Goal: Transaction & Acquisition: Book appointment/travel/reservation

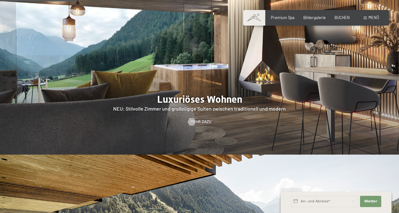
scroll to position [502, 0]
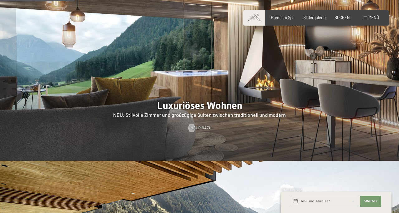
click at [371, 19] on span "Menü" at bounding box center [374, 17] width 11 height 5
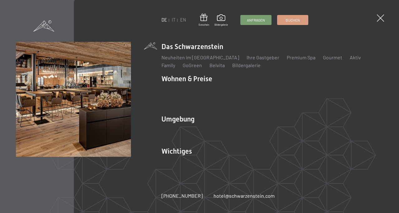
click at [173, 21] on link "IT" at bounding box center [174, 19] width 4 height 5
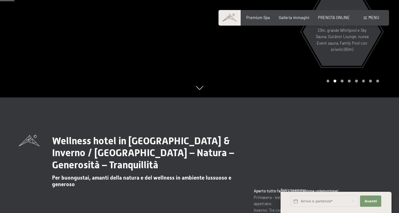
scroll to position [83, 0]
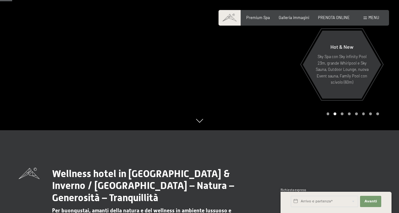
click at [377, 17] on span "Menu" at bounding box center [374, 17] width 11 height 5
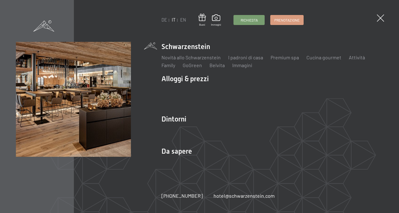
click at [193, 82] on li "Alloggi & prezzi Servizi inclusi Camere & prezzi Lista Offerte Lista Prezzi per…" at bounding box center [273, 91] width 222 height 35
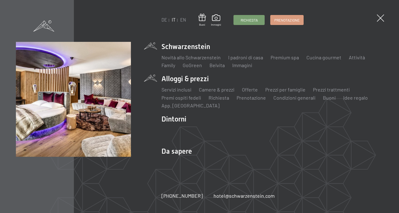
click at [250, 88] on link "Offerte" at bounding box center [250, 89] width 16 height 6
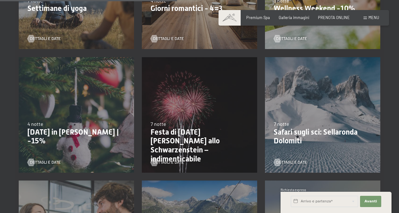
scroll to position [458, 0]
click at [73, 136] on p "[DATE] in [PERSON_NAME] | -15%" at bounding box center [76, 137] width 98 height 18
click at [66, 133] on p "[DATE] in [PERSON_NAME] | -15%" at bounding box center [76, 137] width 98 height 18
click at [36, 127] on span "4 notte" at bounding box center [35, 124] width 16 height 6
click at [111, 140] on div "22/12/2025-26/12/2025 4 notte Natale in montagna | -15% Dettagli e Date" at bounding box center [76, 114] width 123 height 123
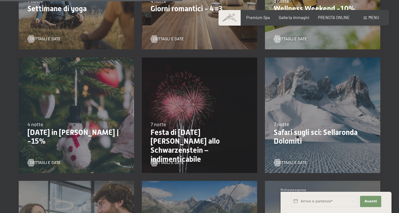
click at [43, 162] on span "Dettagli e Date" at bounding box center [45, 163] width 31 height 6
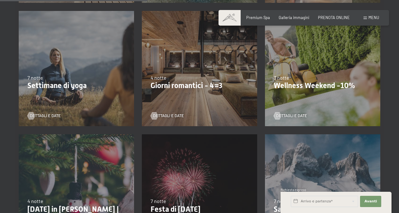
scroll to position [382, 0]
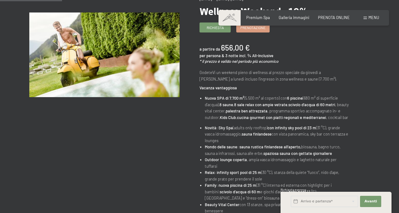
scroll to position [84, 0]
